Goal: Book appointment/travel/reservation

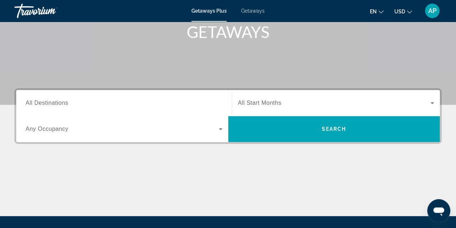
scroll to position [115, 0]
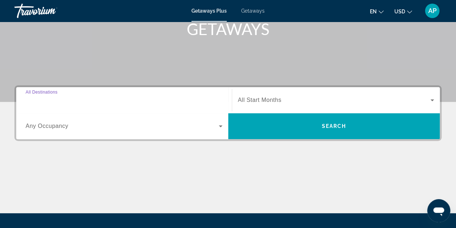
click at [82, 98] on input "Destination All Destinations" at bounding box center [124, 100] width 197 height 9
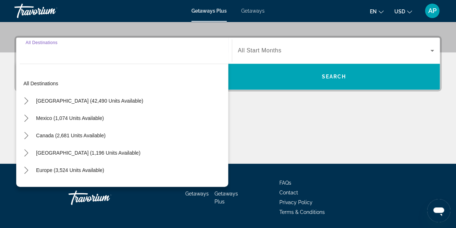
scroll to position [176, 0]
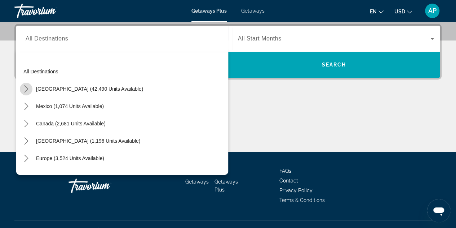
click at [31, 86] on mat-icon "Toggle United States (42,490 units available) submenu" at bounding box center [26, 89] width 13 height 13
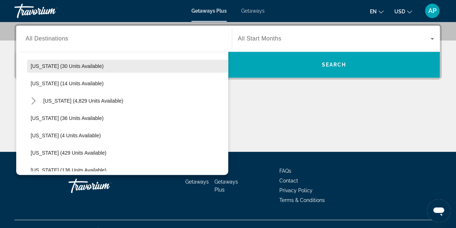
scroll to position [109, 0]
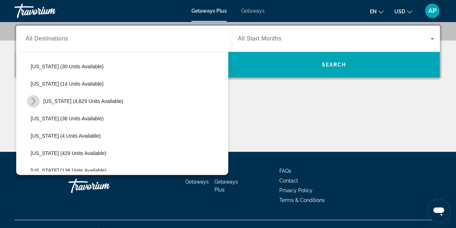
click at [35, 103] on icon "Toggle Florida (4,829 units available) submenu" at bounding box center [33, 100] width 7 height 7
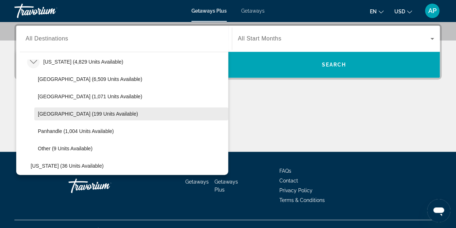
scroll to position [148, 0]
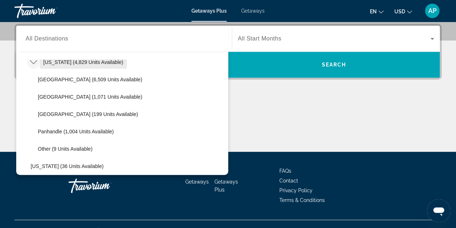
click at [75, 67] on span "Select destination: Florida (4,829 units available)" at bounding box center [83, 61] width 87 height 17
type input "**********"
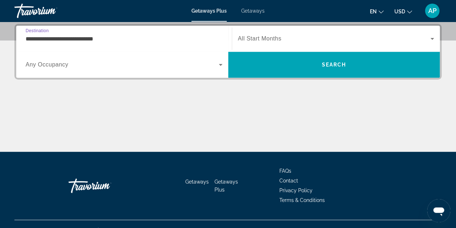
click at [250, 42] on span "Search widget" at bounding box center [334, 38] width 193 height 9
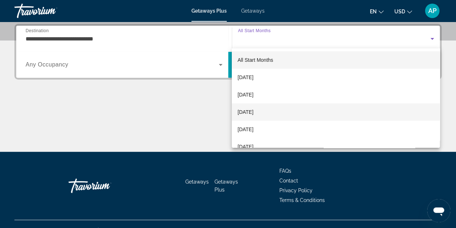
click at [280, 110] on mat-option "[DATE]" at bounding box center [336, 111] width 208 height 17
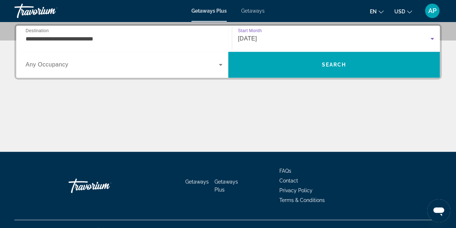
click at [155, 72] on div "Search widget" at bounding box center [124, 64] width 197 height 20
